Goal: Information Seeking & Learning: Check status

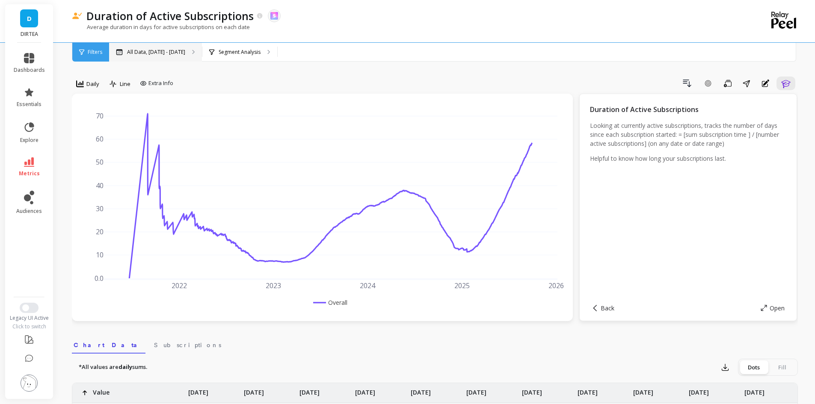
click at [142, 54] on p "All Data, [DATE] - [DATE]" at bounding box center [156, 52] width 58 height 7
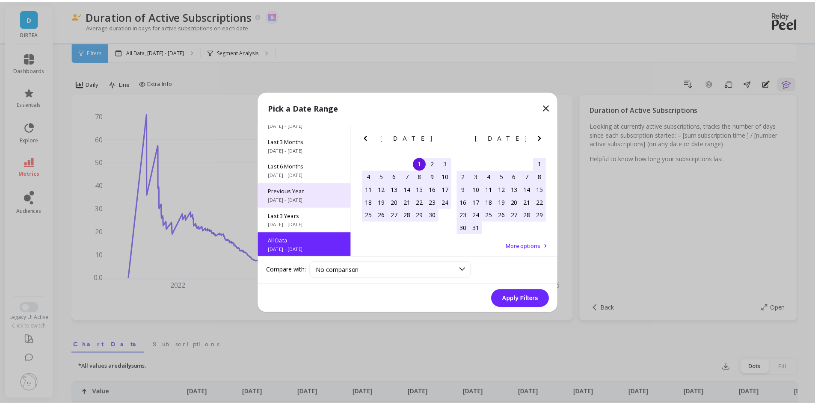
scroll to position [116, 0]
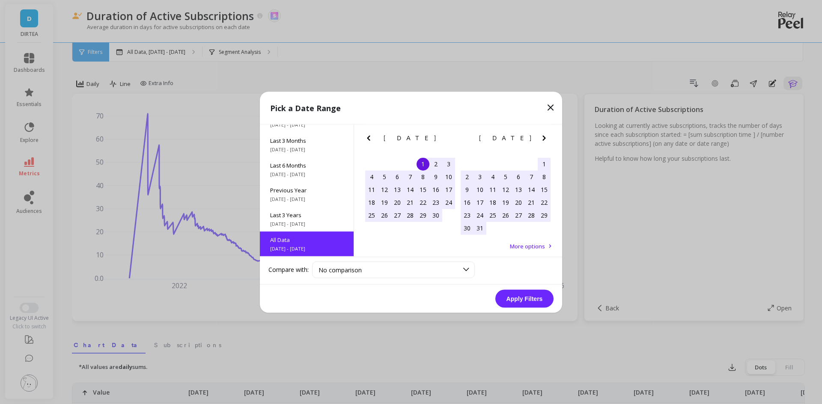
click at [436, 162] on div "2" at bounding box center [435, 164] width 13 height 13
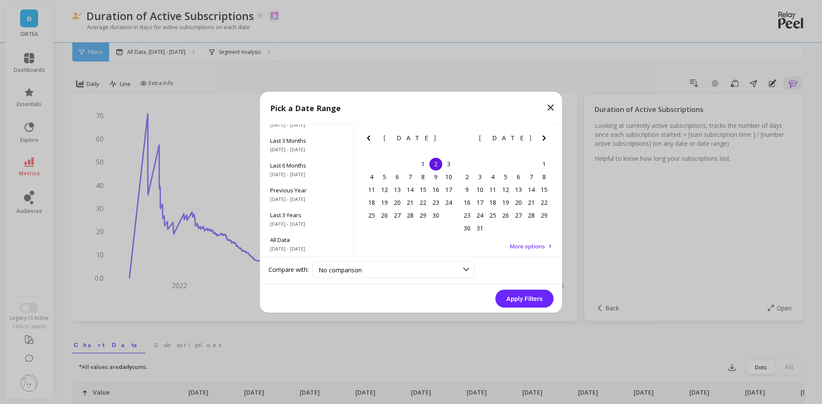
click at [545, 137] on icon "Next Month" at bounding box center [544, 138] width 10 height 10
click at [532, 248] on span "More options" at bounding box center [527, 246] width 35 height 8
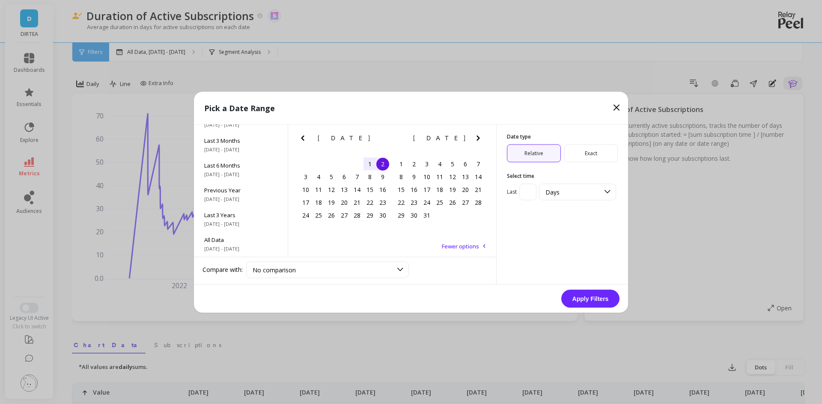
click at [573, 158] on span "Exact" at bounding box center [591, 153] width 54 height 18
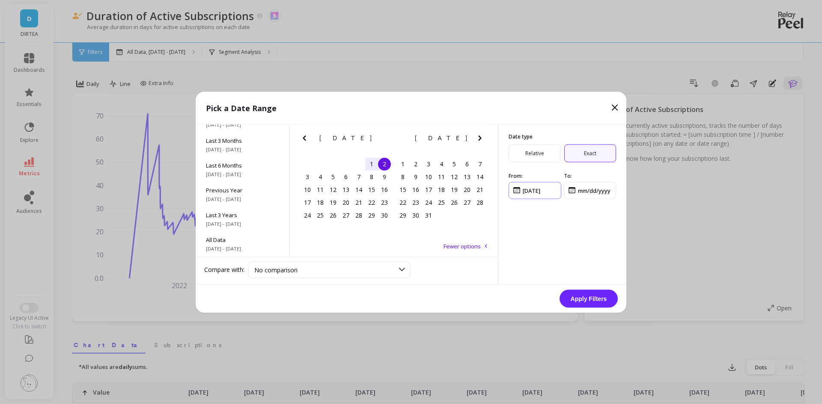
click at [547, 187] on input "input" at bounding box center [535, 190] width 53 height 17
click at [525, 190] on input "input" at bounding box center [535, 190] width 53 height 17
click at [535, 191] on input "input" at bounding box center [535, 190] width 53 height 17
type input "09/01/2021"
drag, startPoint x: 614, startPoint y: 189, endPoint x: 568, endPoint y: 189, distance: 45.8
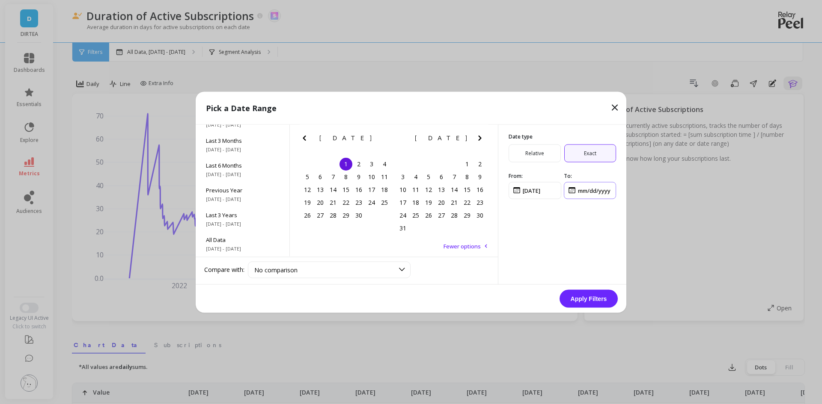
click at [568, 189] on input "input" at bounding box center [590, 190] width 53 height 17
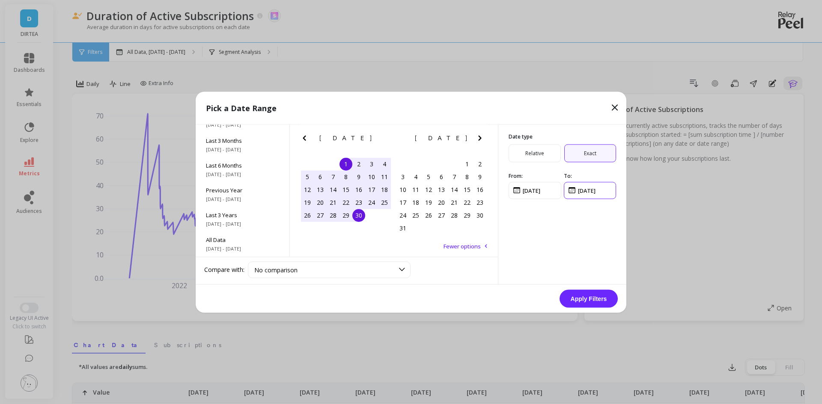
type input "09/30/2021"
click at [587, 294] on button "Apply Filters" at bounding box center [588, 299] width 58 height 18
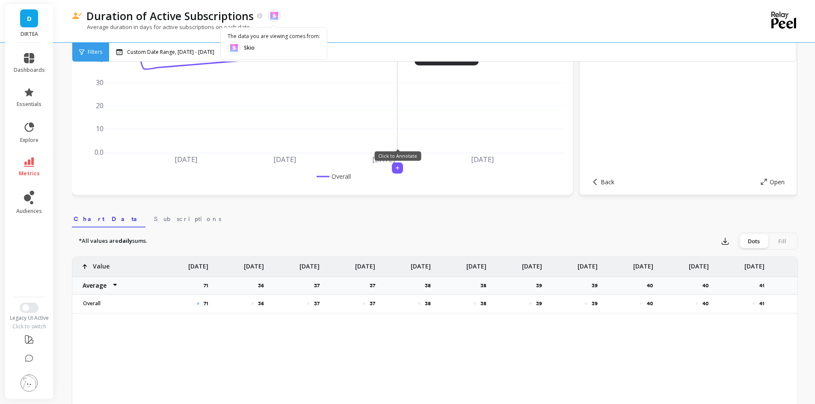
scroll to position [128, 0]
click at [154, 219] on span "Subscriptions" at bounding box center [187, 217] width 67 height 9
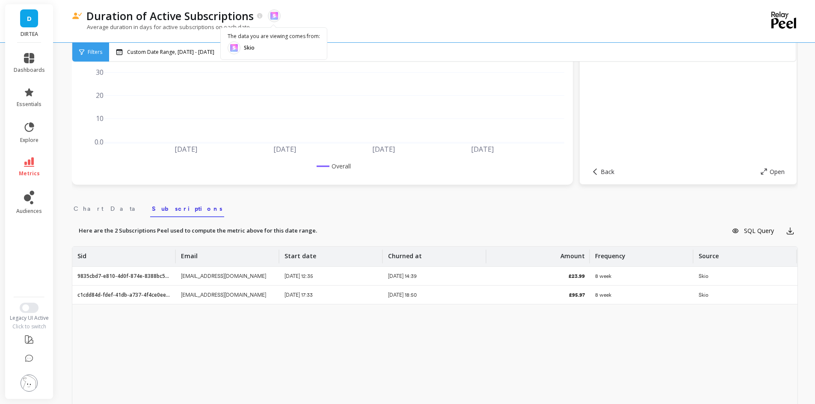
scroll to position [171, 0]
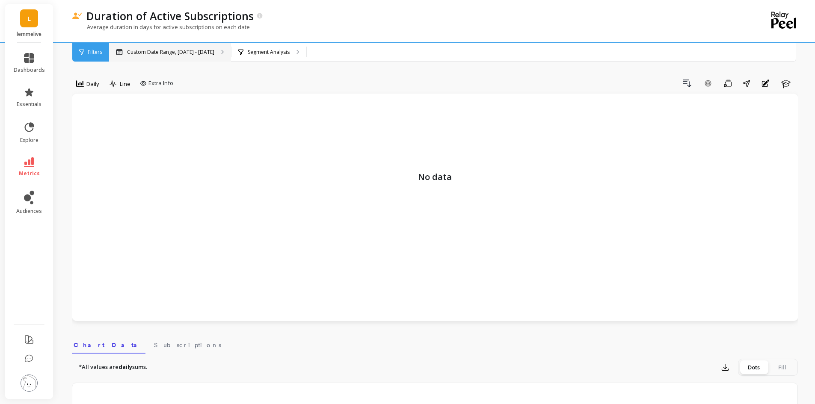
click at [137, 57] on div "Custom Date Range, [DATE] - [DATE]" at bounding box center [170, 52] width 122 height 19
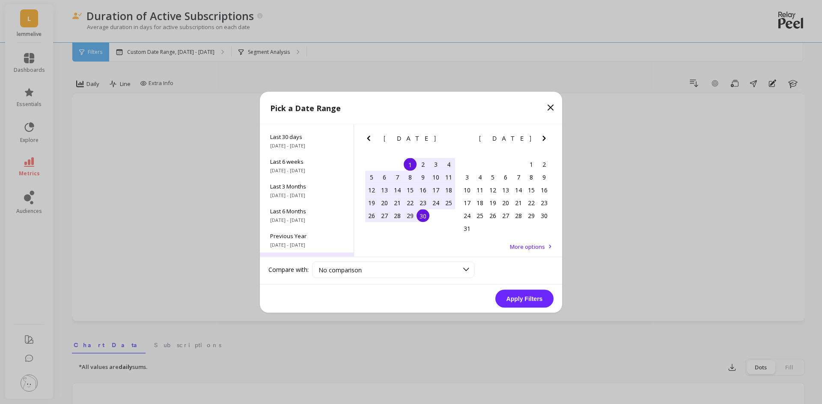
scroll to position [116, 0]
click at [300, 243] on span "All Data" at bounding box center [306, 240] width 73 height 8
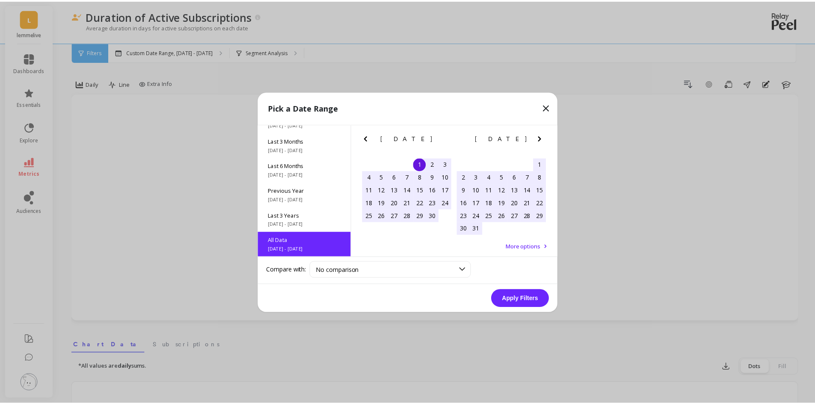
scroll to position [0, 0]
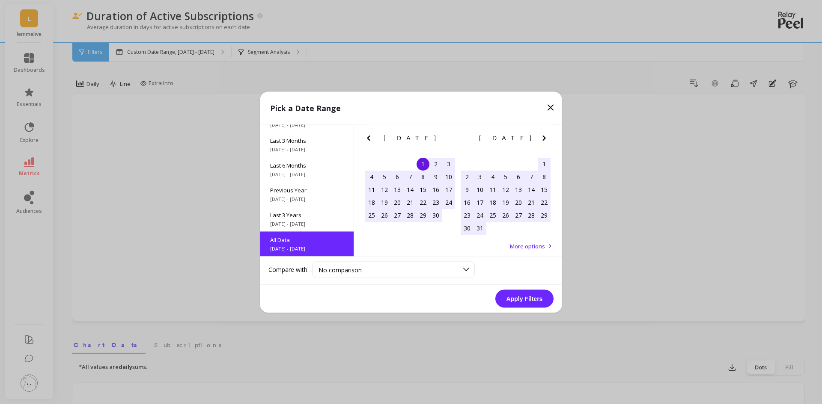
click at [511, 297] on button "Apply Filters" at bounding box center [524, 299] width 58 height 18
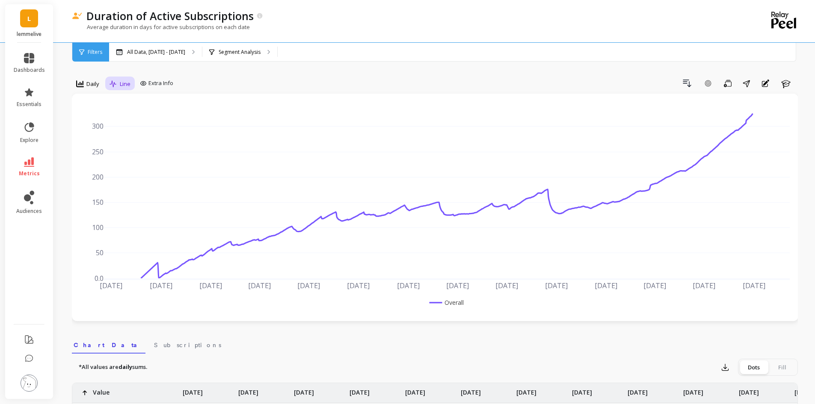
click at [106, 86] on div "Line" at bounding box center [120, 84] width 30 height 15
click at [97, 82] on span "Daily" at bounding box center [92, 84] width 13 height 8
click at [93, 152] on div "Monthly" at bounding box center [103, 152] width 49 height 8
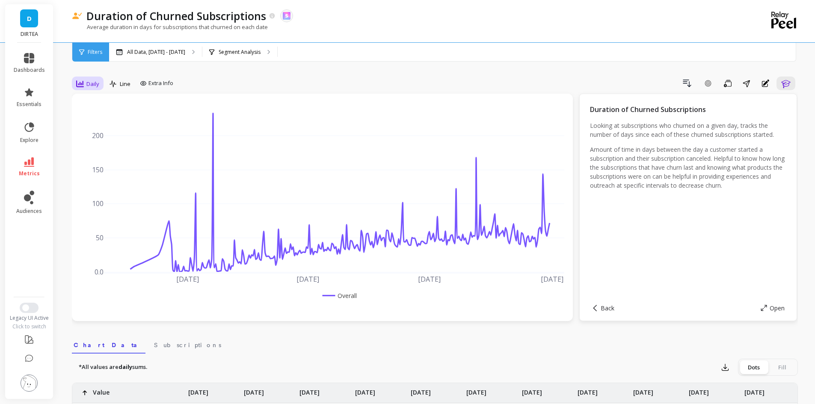
click at [89, 84] on span "Daily" at bounding box center [92, 84] width 13 height 8
click at [97, 152] on div "Monthly" at bounding box center [103, 152] width 49 height 8
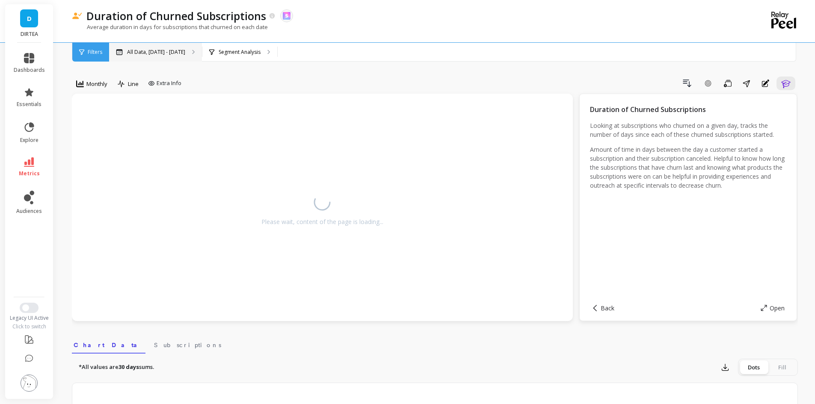
click at [144, 53] on p "All Data, [DATE] - [DATE]" at bounding box center [156, 52] width 58 height 7
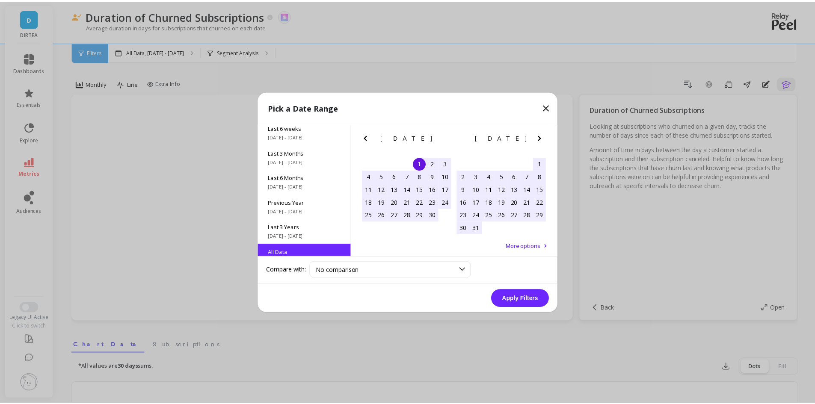
scroll to position [116, 0]
